Goal: Task Accomplishment & Management: Use online tool/utility

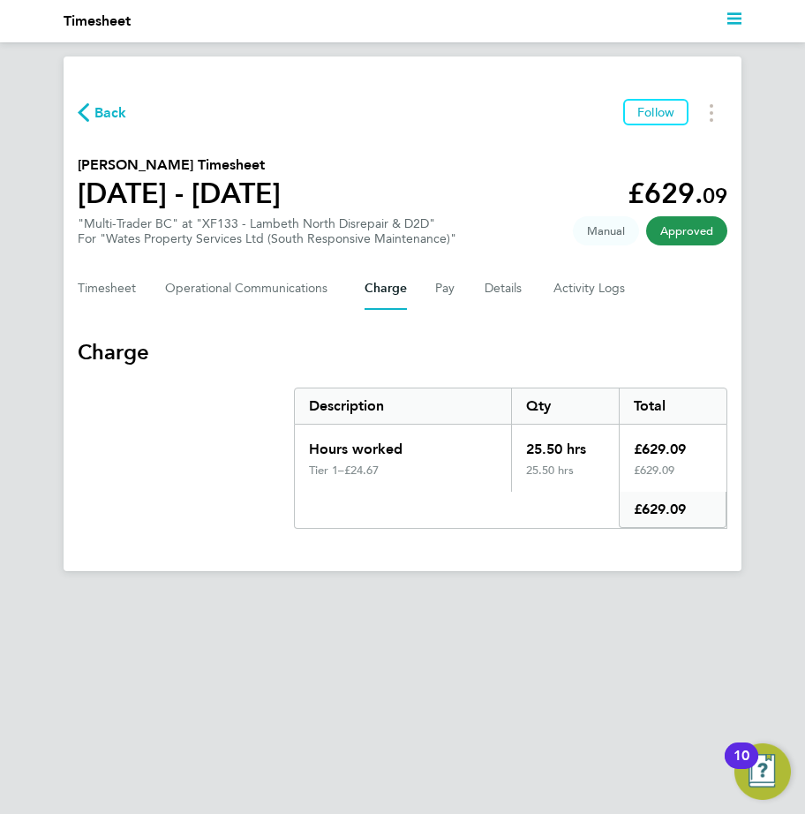
click at [79, 109] on icon "button" at bounding box center [83, 112] width 11 height 19
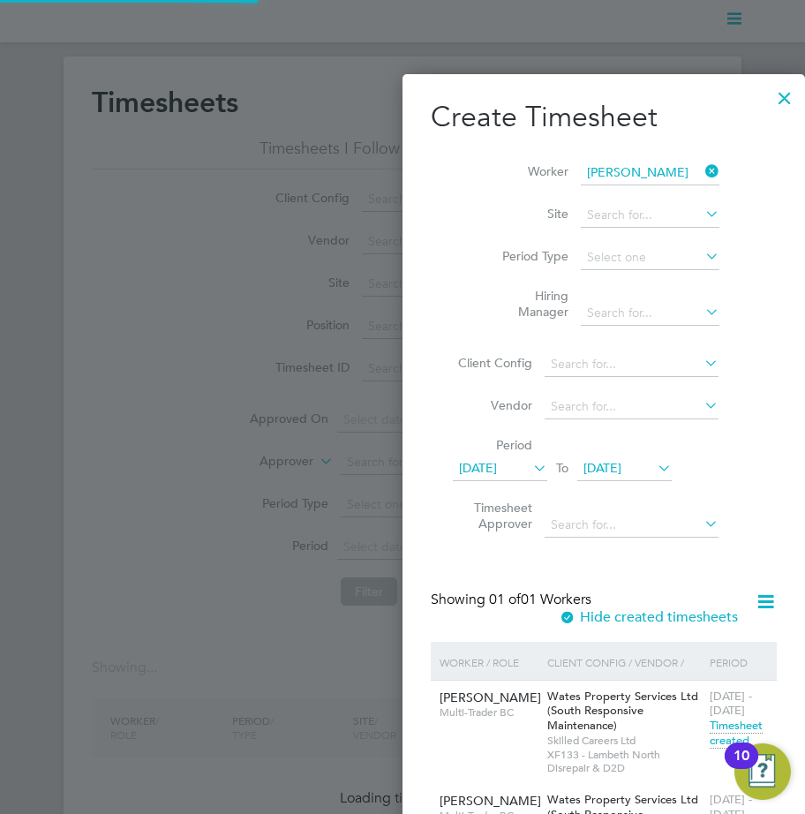
scroll to position [642, 683]
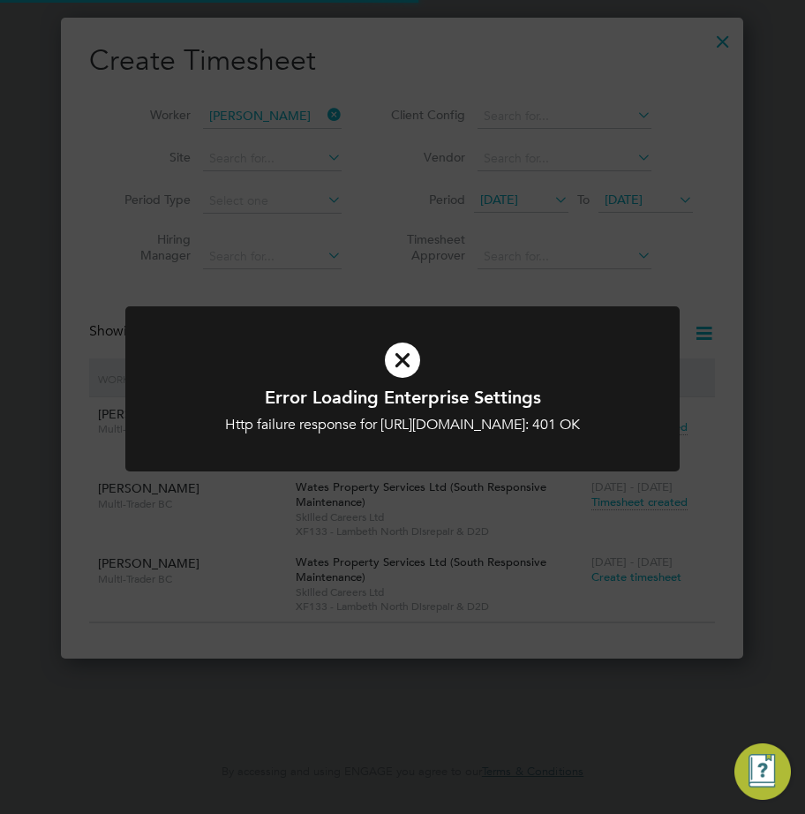
type input "[EMAIL_ADDRESS][DOMAIN_NAME]"
click at [180, 150] on div "Error Loading Enterprise Settings Http failure response for [URL][DOMAIN_NAME]:…" at bounding box center [402, 407] width 805 height 814
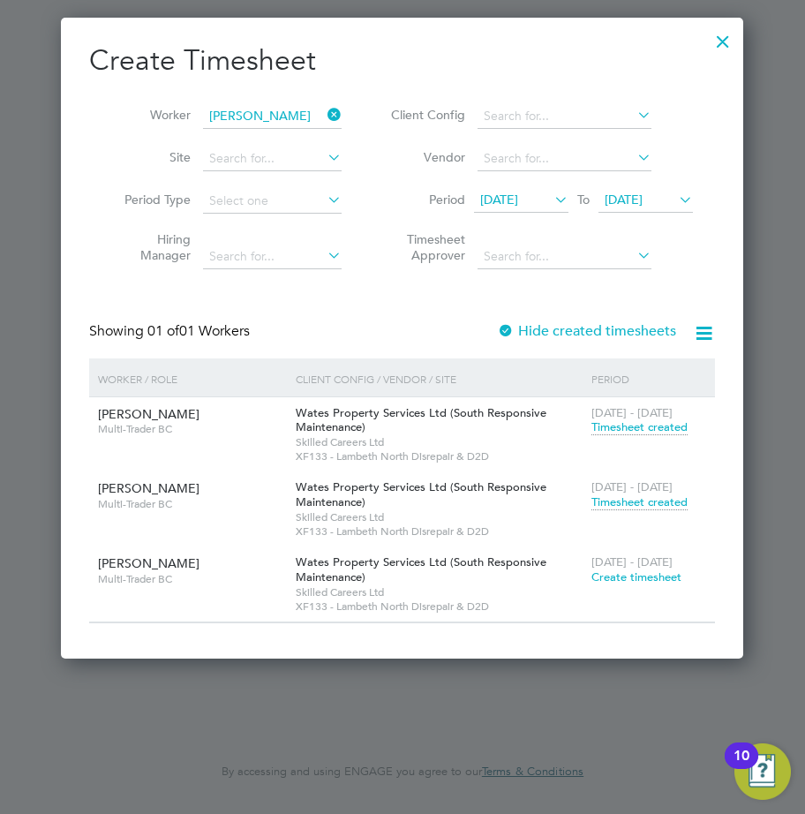
click at [720, 50] on div at bounding box center [723, 37] width 32 height 32
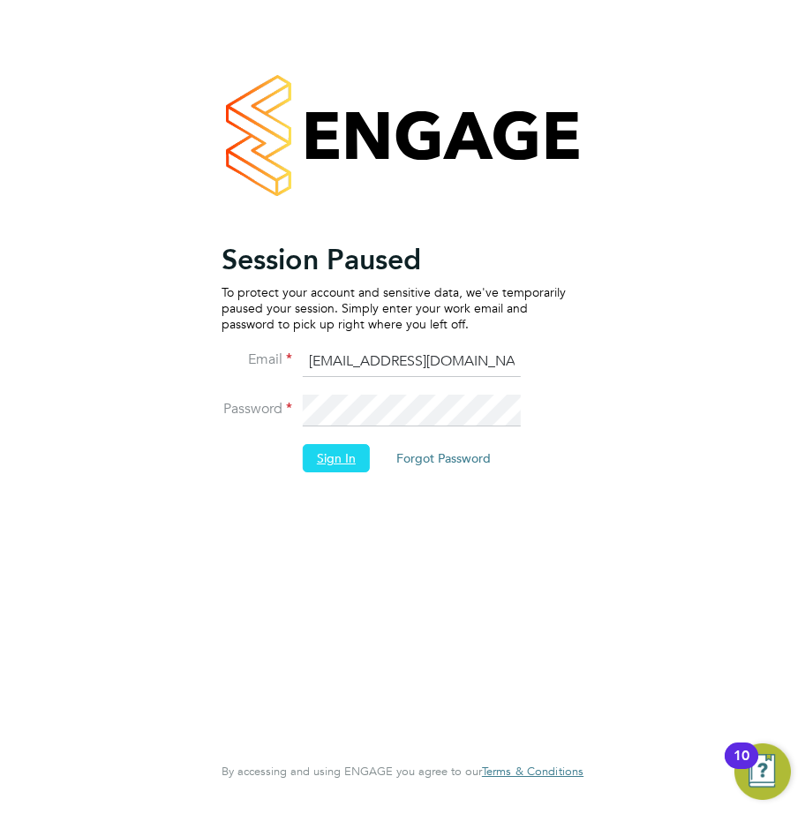
click at [337, 458] on button "Sign In" at bounding box center [336, 458] width 67 height 28
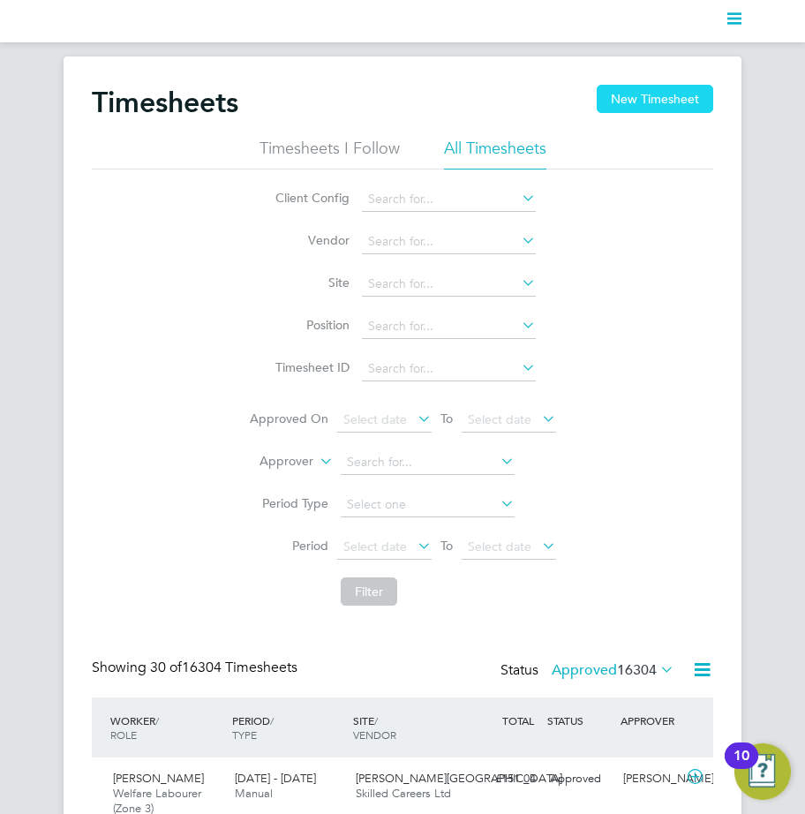
click at [611, 109] on button "New Timesheet" at bounding box center [655, 99] width 116 height 28
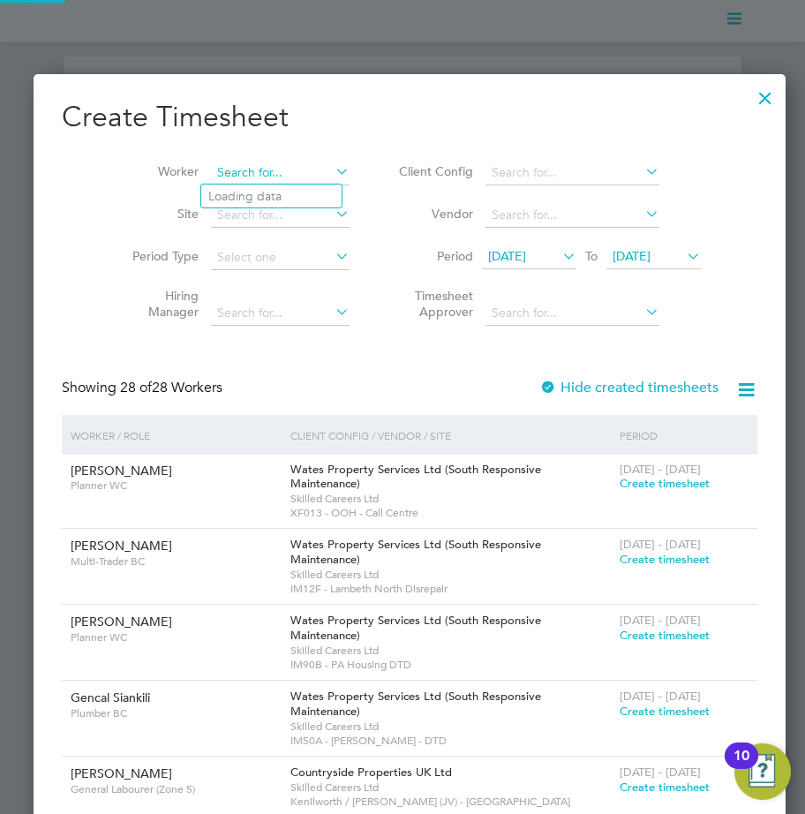
click at [254, 168] on input at bounding box center [280, 173] width 139 height 25
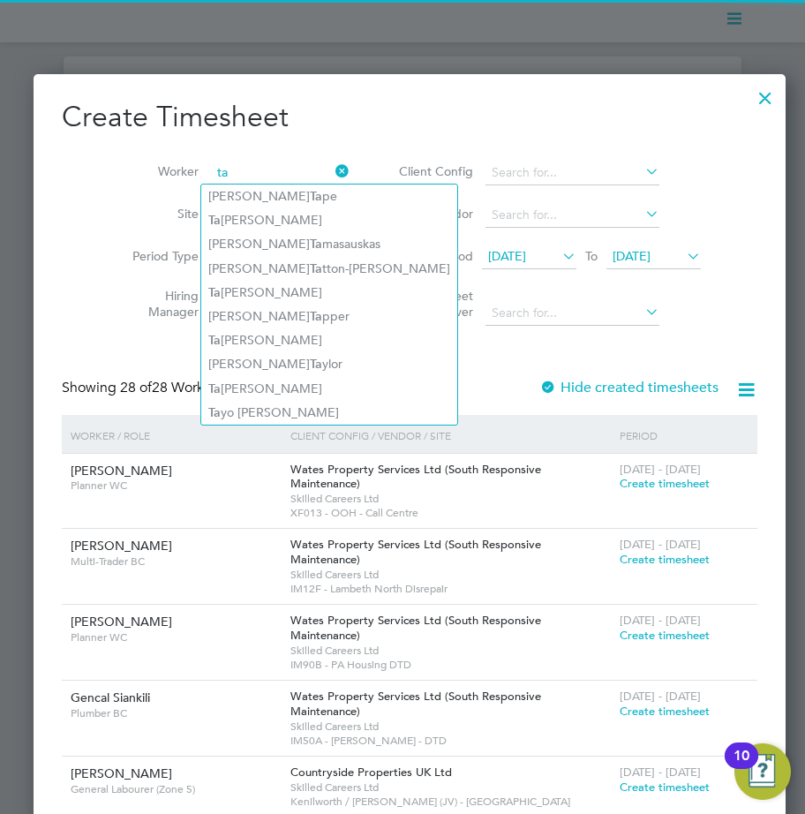
type input "t"
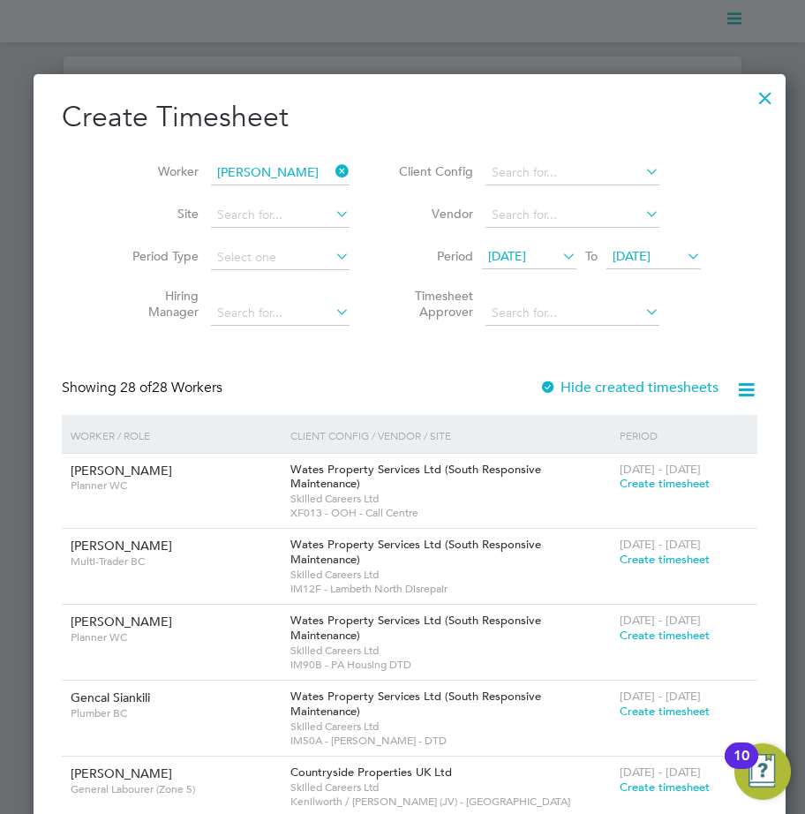
click at [310, 200] on b "Wong" at bounding box center [361, 196] width 102 height 15
type input "Tak Cheung Wong"
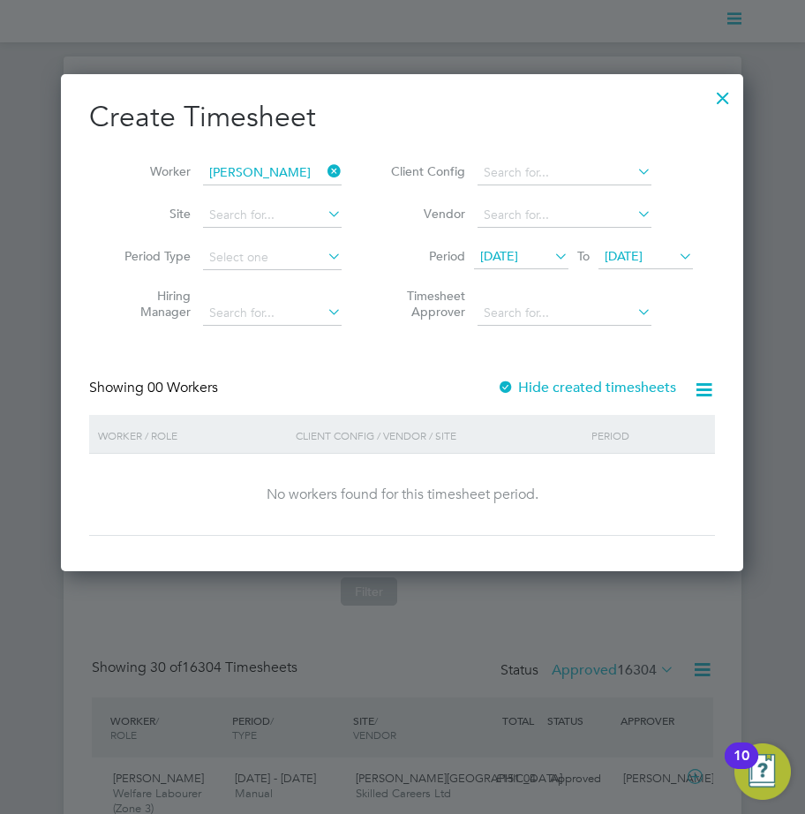
click at [511, 387] on div at bounding box center [506, 388] width 18 height 18
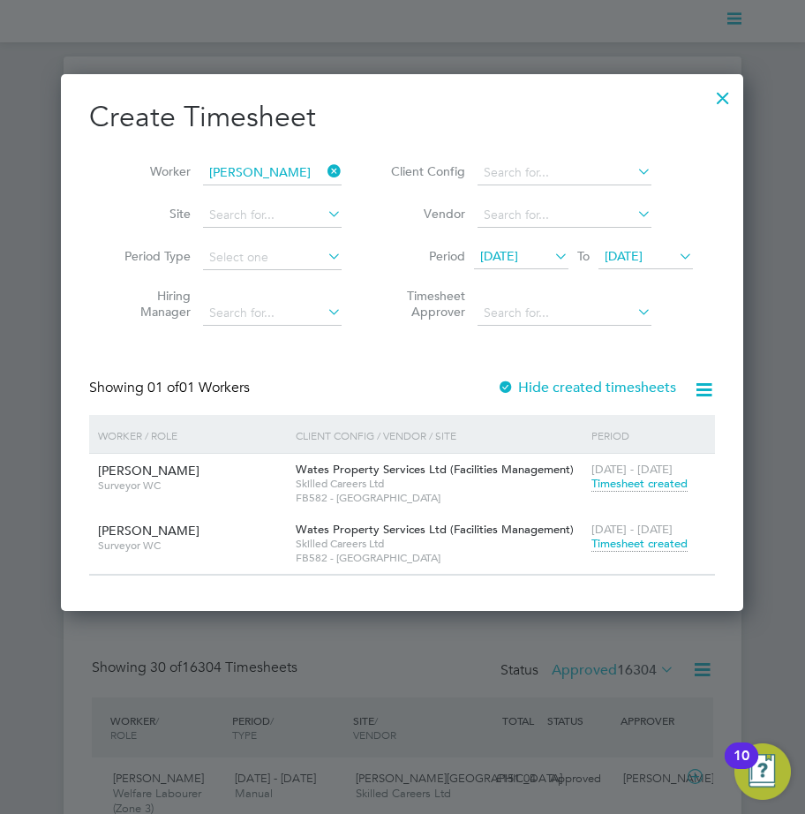
click at [612, 545] on span "Timesheet created" at bounding box center [639, 544] width 96 height 16
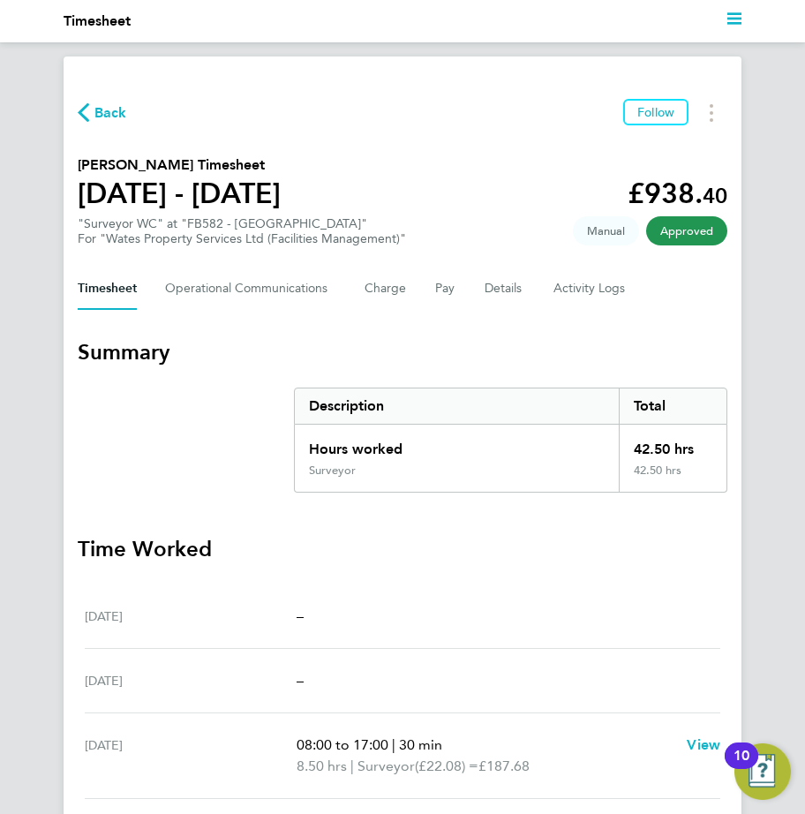
click at [548, 285] on div "Timesheet Operational Communications Charge Pay Details Activity Logs" at bounding box center [402, 288] width 649 height 42
click at [559, 291] on Logs-tab "Activity Logs" at bounding box center [590, 288] width 74 height 42
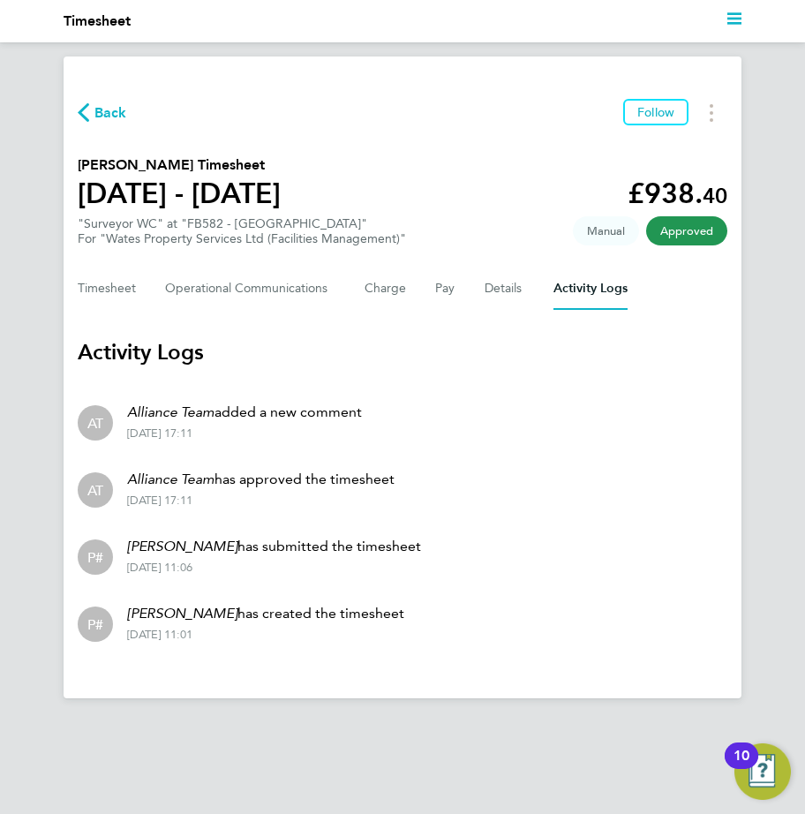
click at [656, 377] on section "Activity Logs AT Alliance Team added a new comment 24 Sep 2025 - 17:11 AT Allia…" at bounding box center [402, 497] width 649 height 318
